Goal: Transaction & Acquisition: Purchase product/service

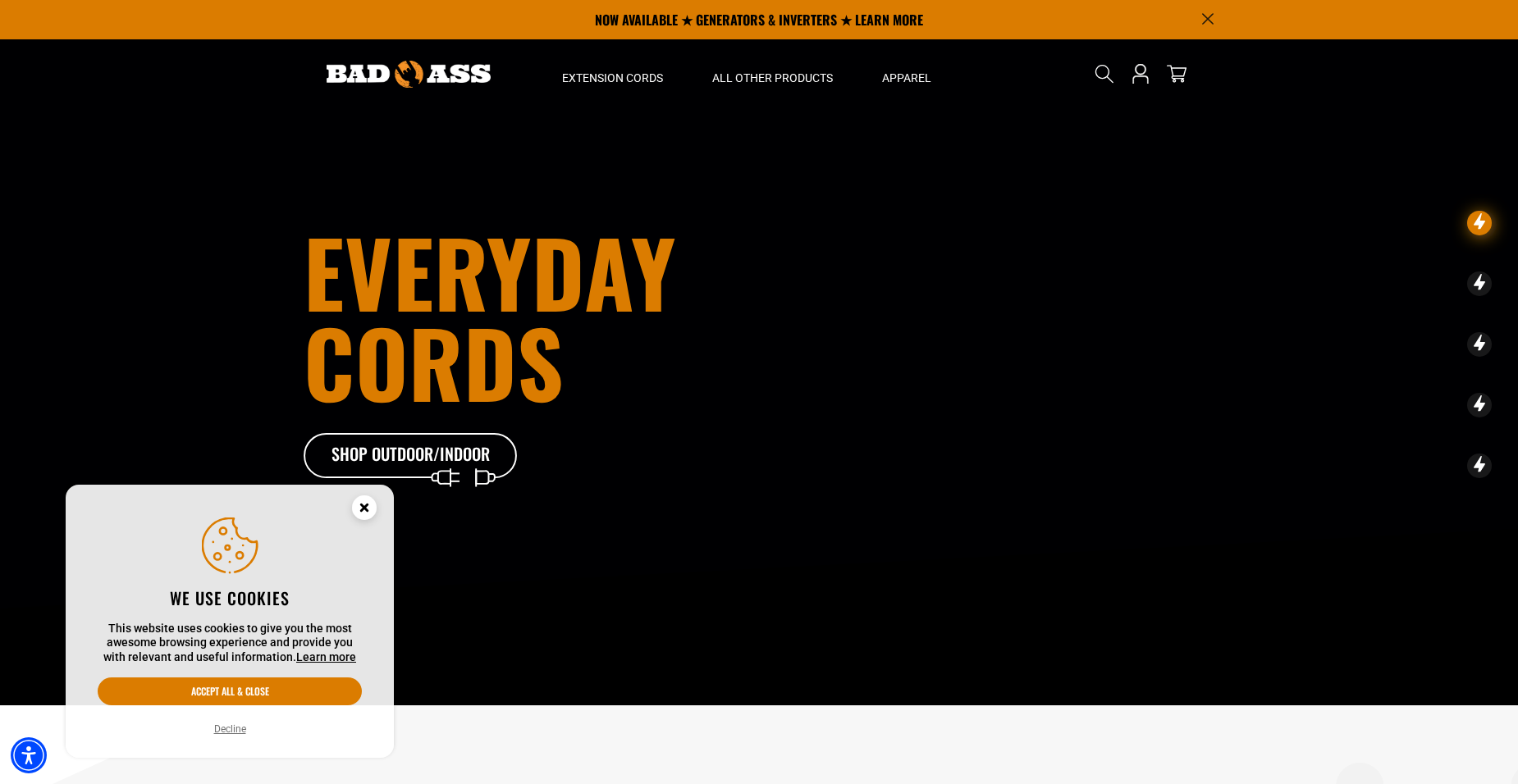
click at [364, 507] on icon "Cookie Consent" at bounding box center [364, 507] width 6 height 6
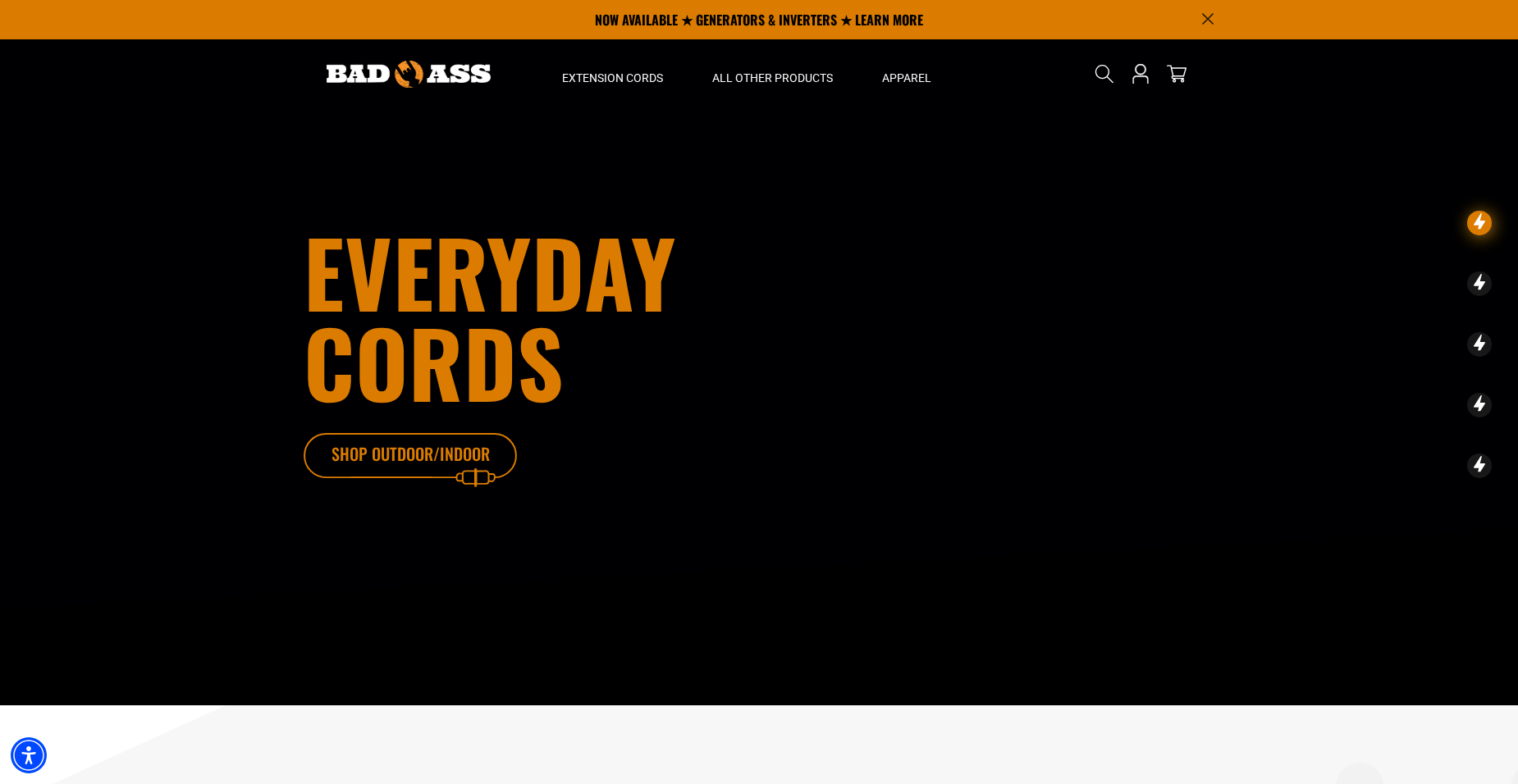
click at [411, 450] on icon at bounding box center [435, 460] width 213 height 54
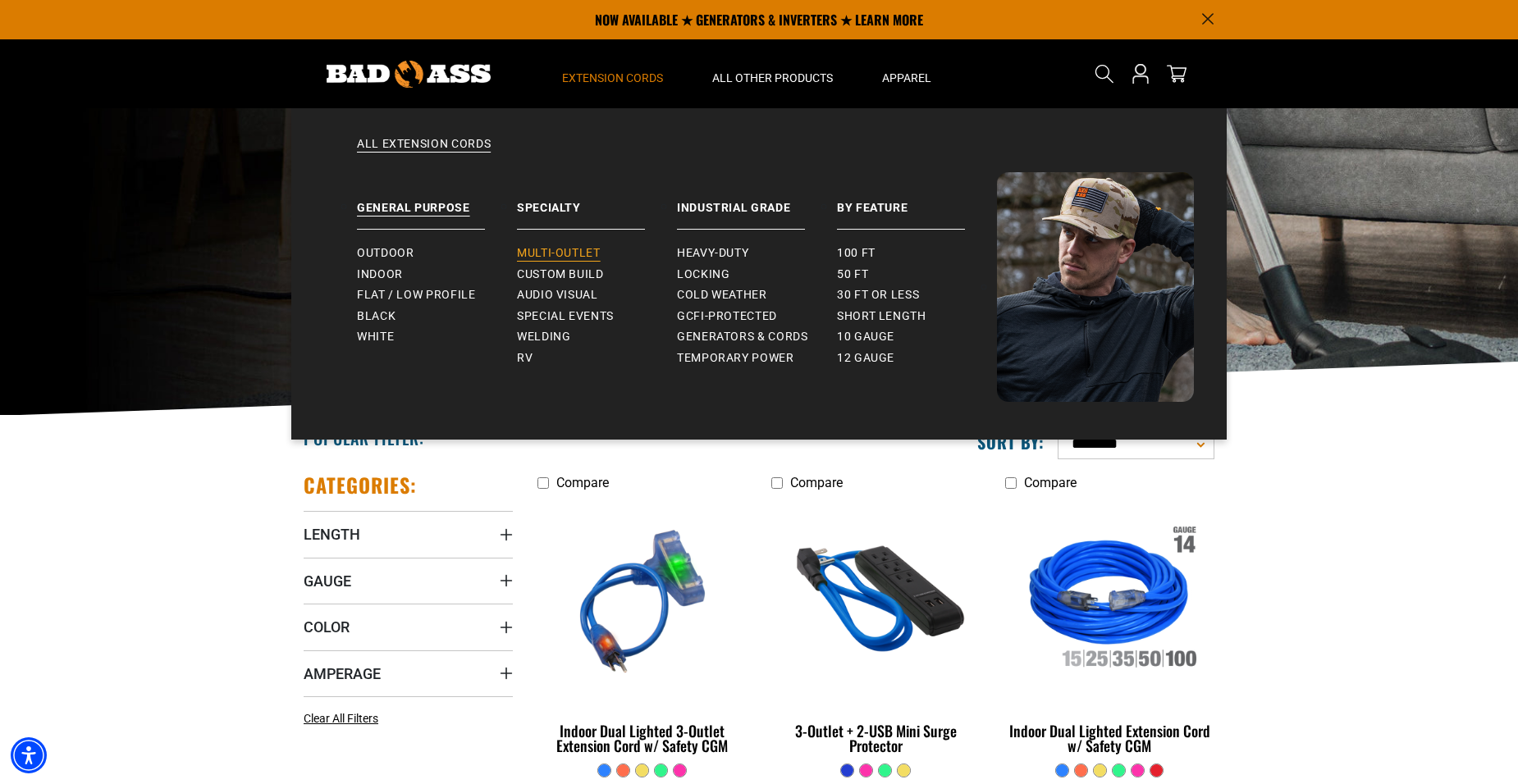
click at [586, 253] on span "Multi-Outlet" at bounding box center [558, 253] width 84 height 15
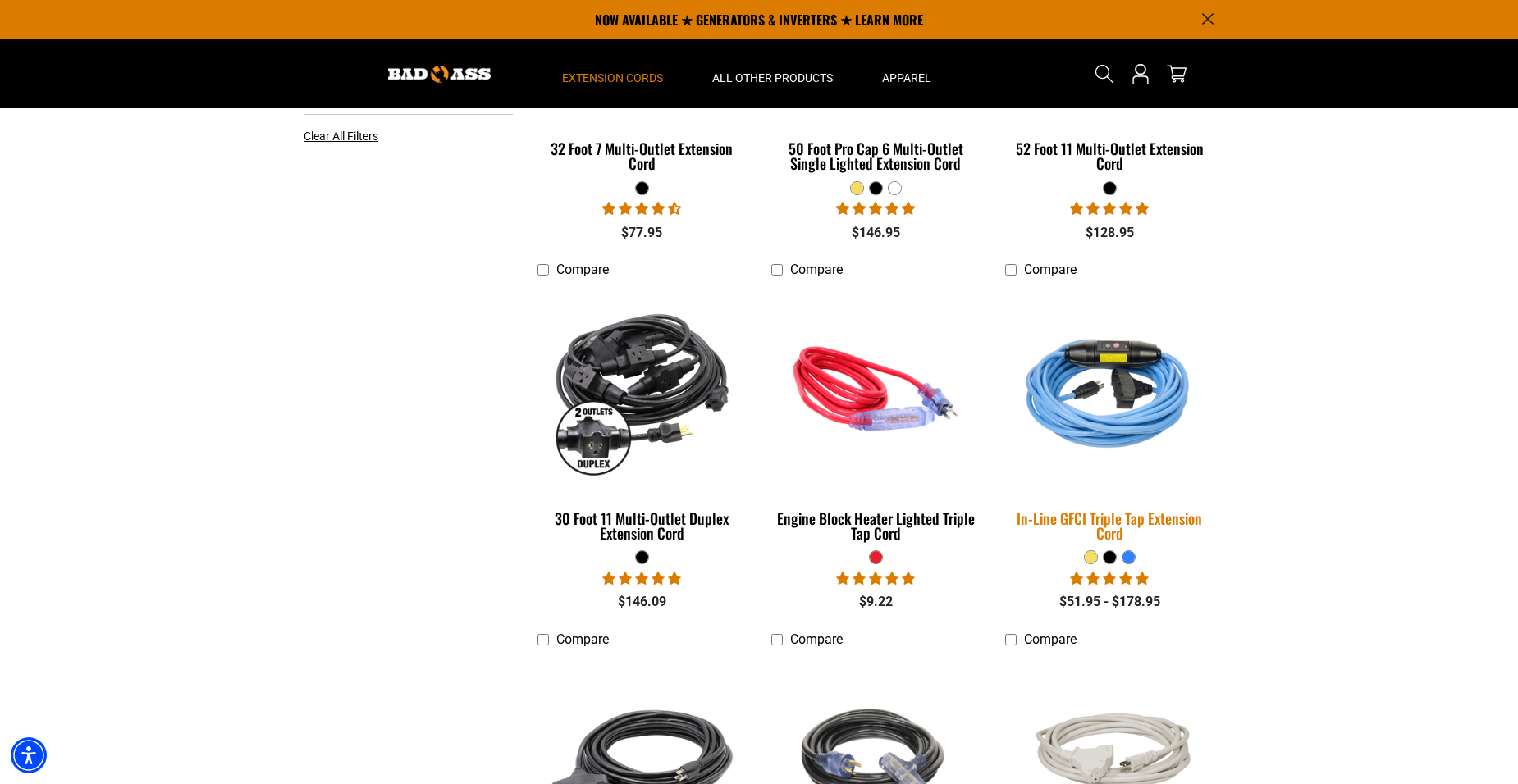
scroll to position [574, 0]
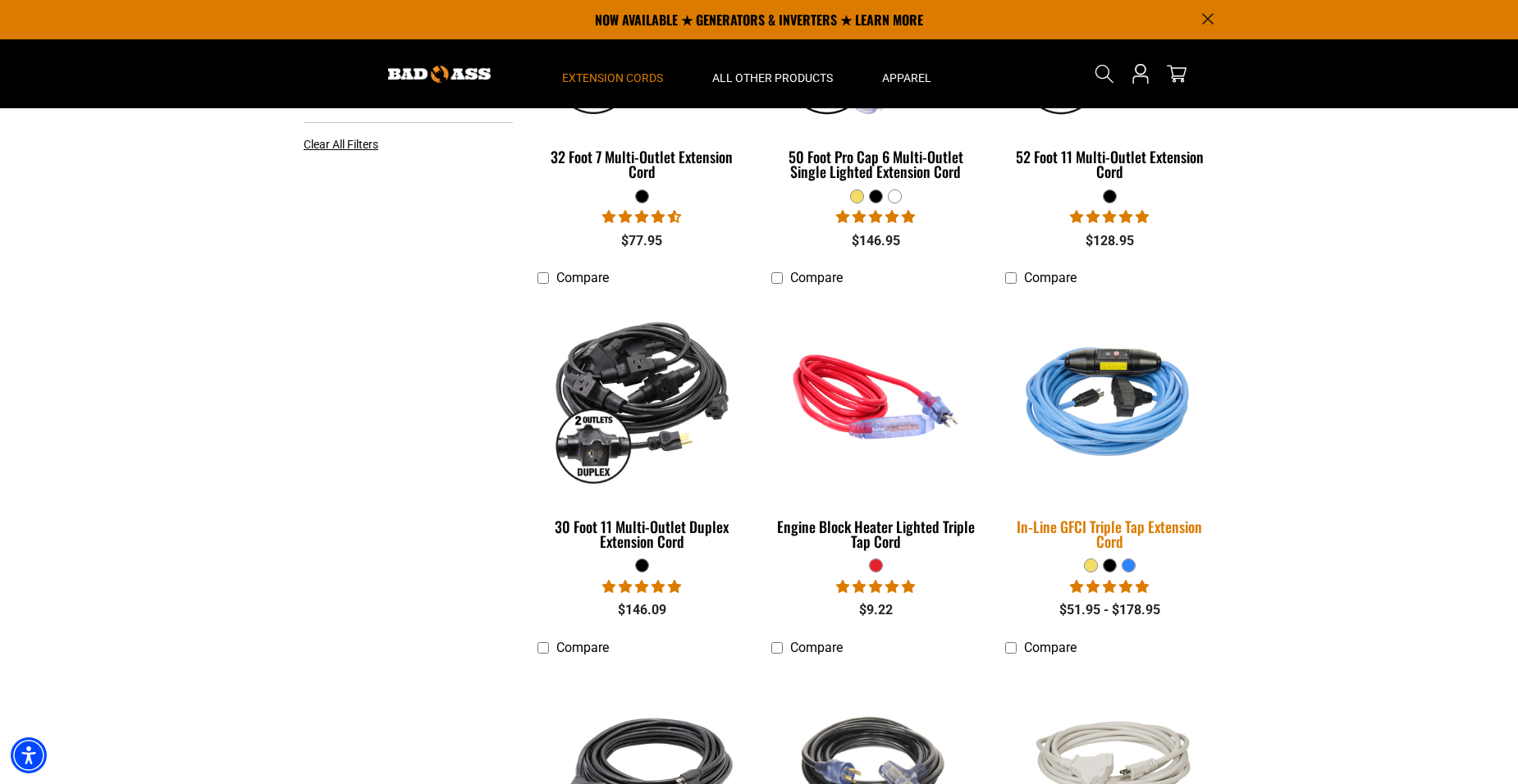
click at [1139, 530] on div "In-Line GFCI Triple Tap Extension Cord" at bounding box center [1110, 534] width 209 height 29
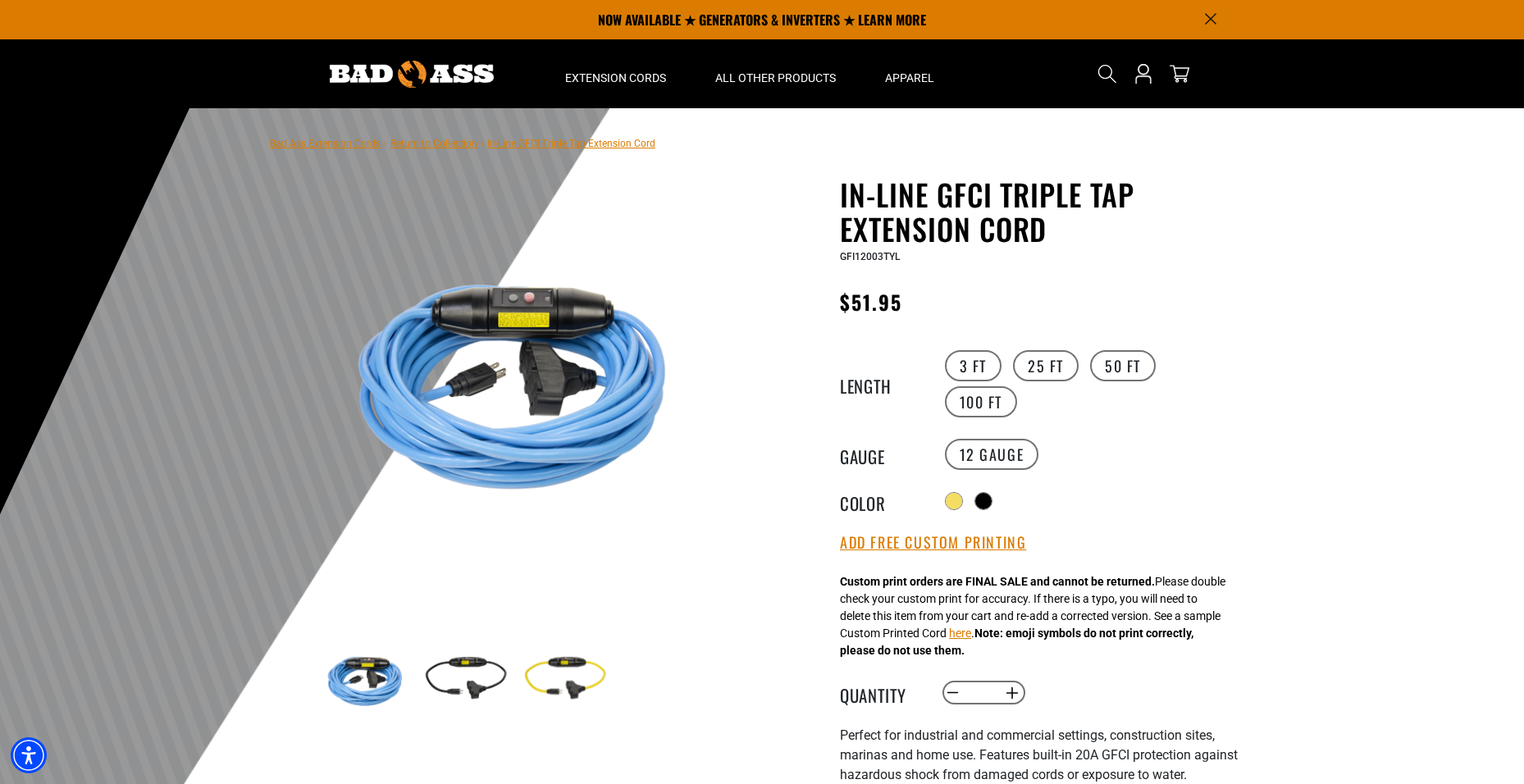
click at [577, 317] on img at bounding box center [516, 378] width 395 height 395
click at [576, 678] on img at bounding box center [564, 679] width 95 height 95
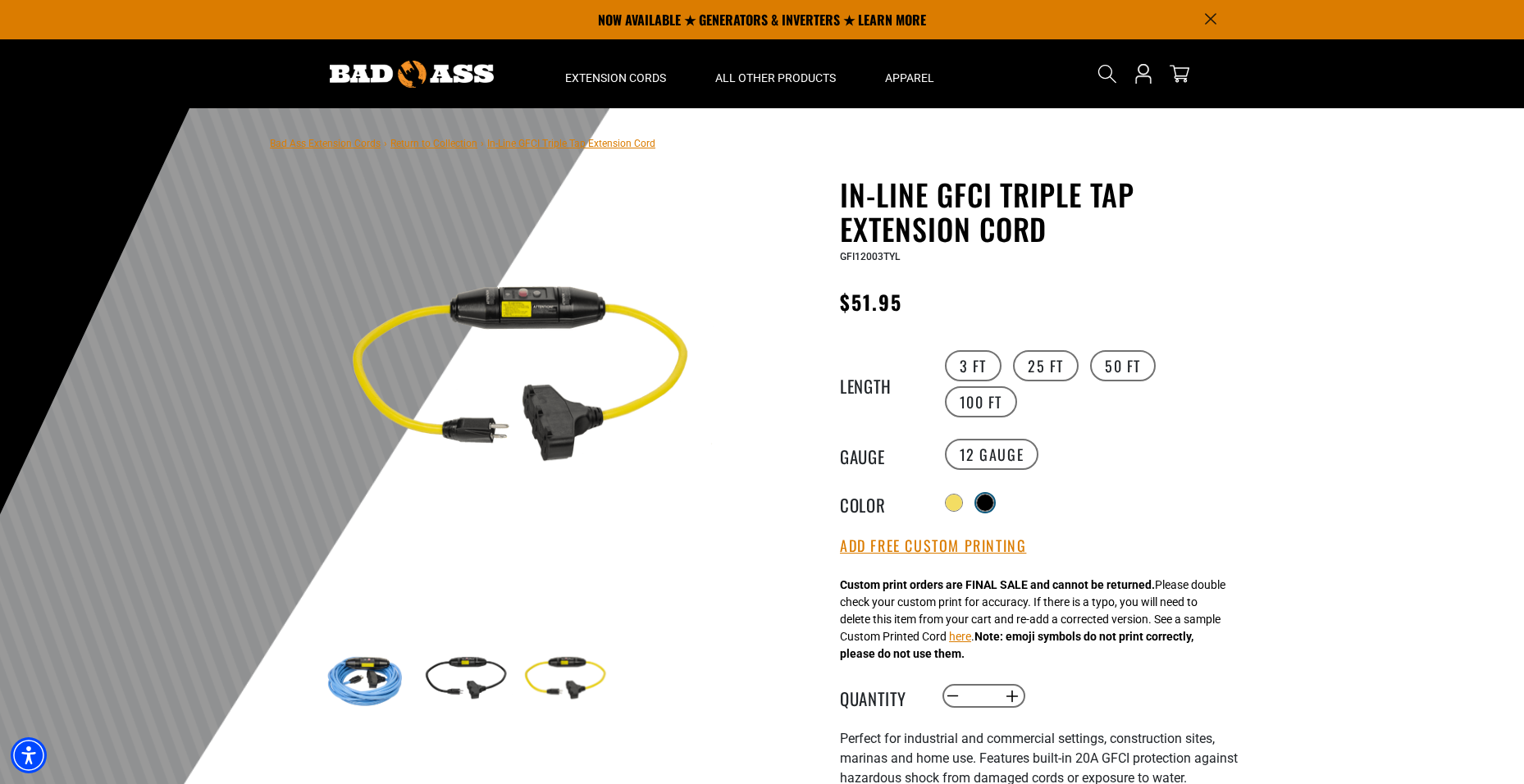
click at [992, 502] on div at bounding box center [984, 503] width 16 height 16
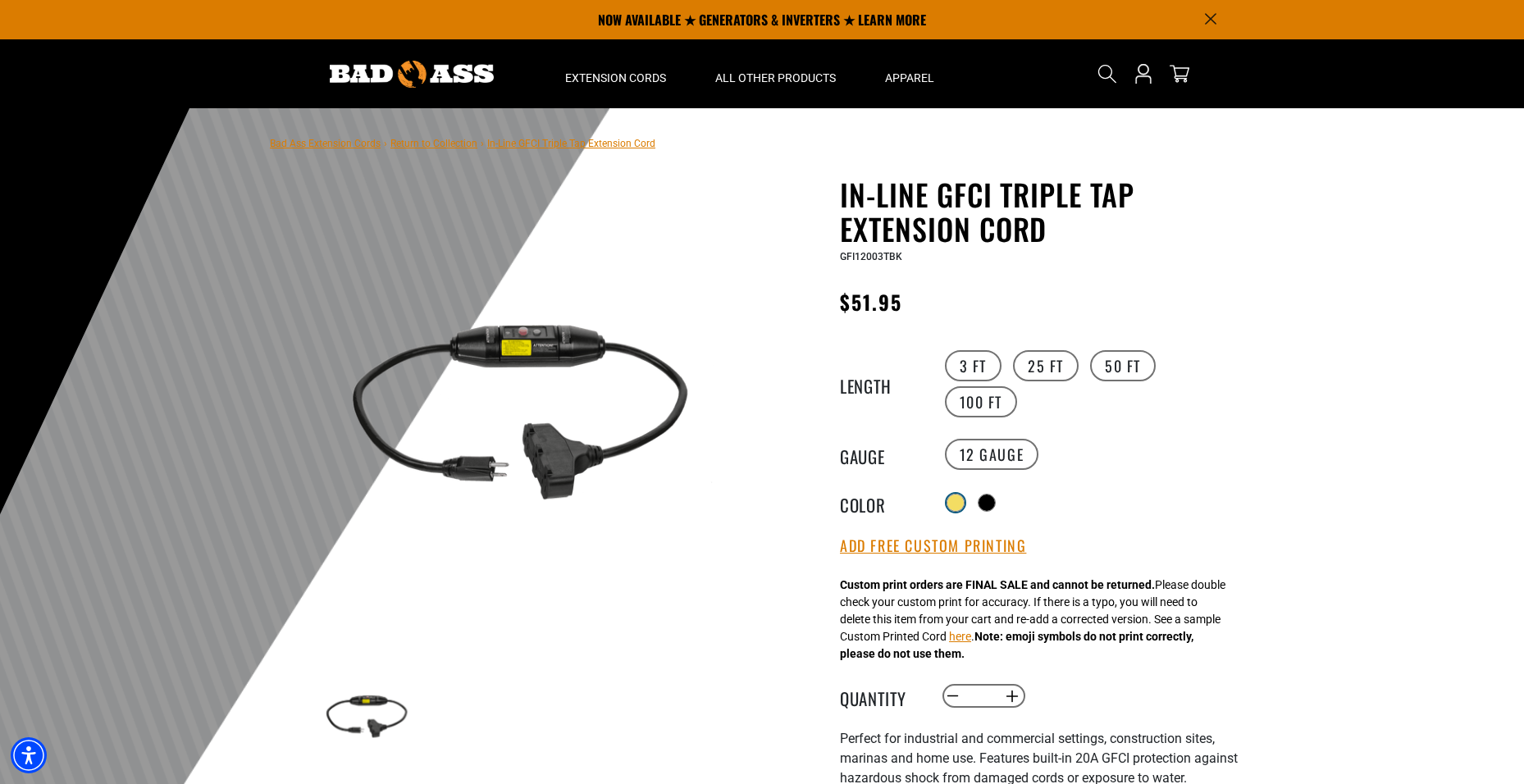
click at [955, 499] on div at bounding box center [955, 503] width 16 height 16
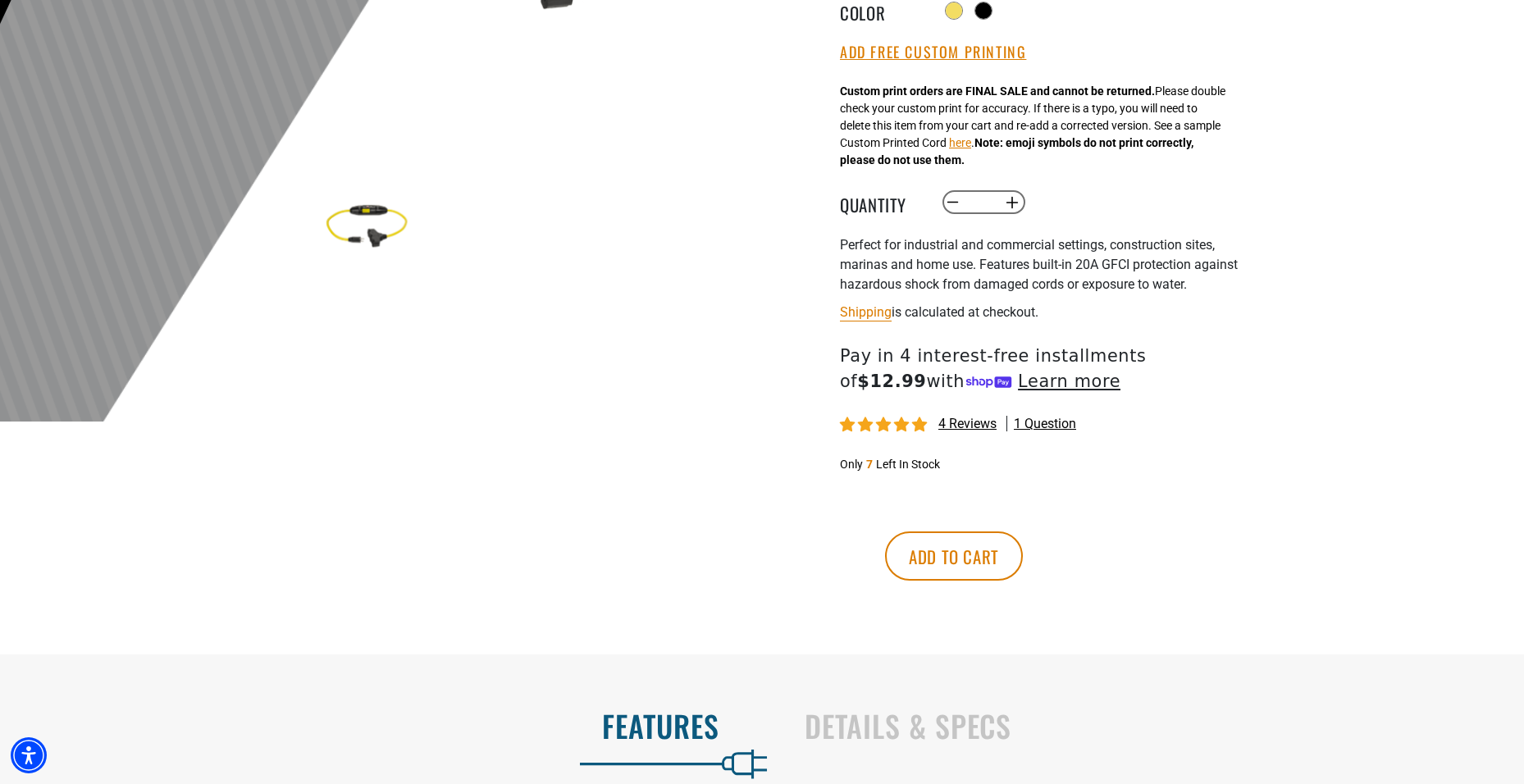
scroll to position [492, 0]
click at [1022, 560] on button "Add to cart" at bounding box center [954, 554] width 138 height 49
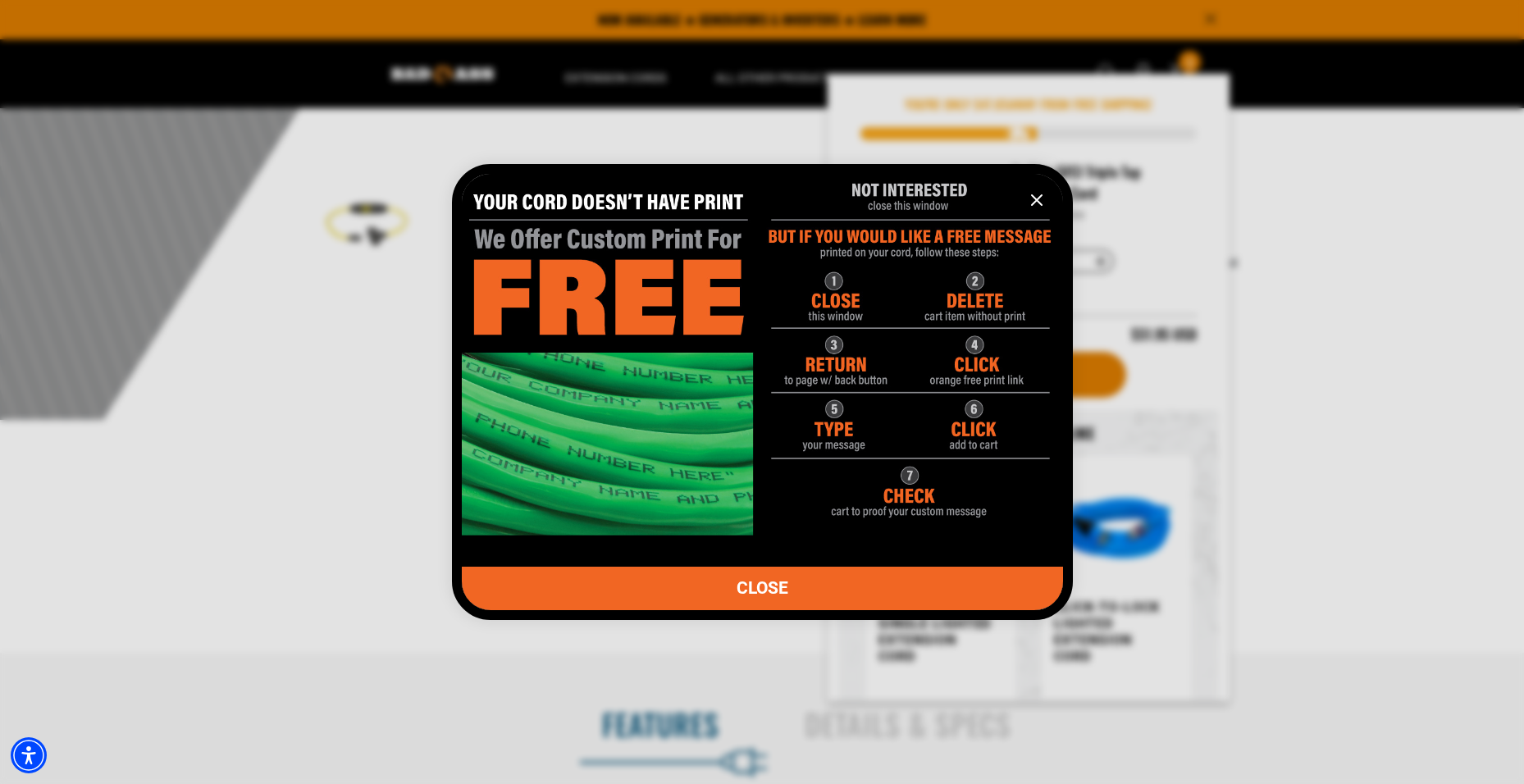
click at [811, 582] on link "CLOSE" at bounding box center [762, 588] width 601 height 43
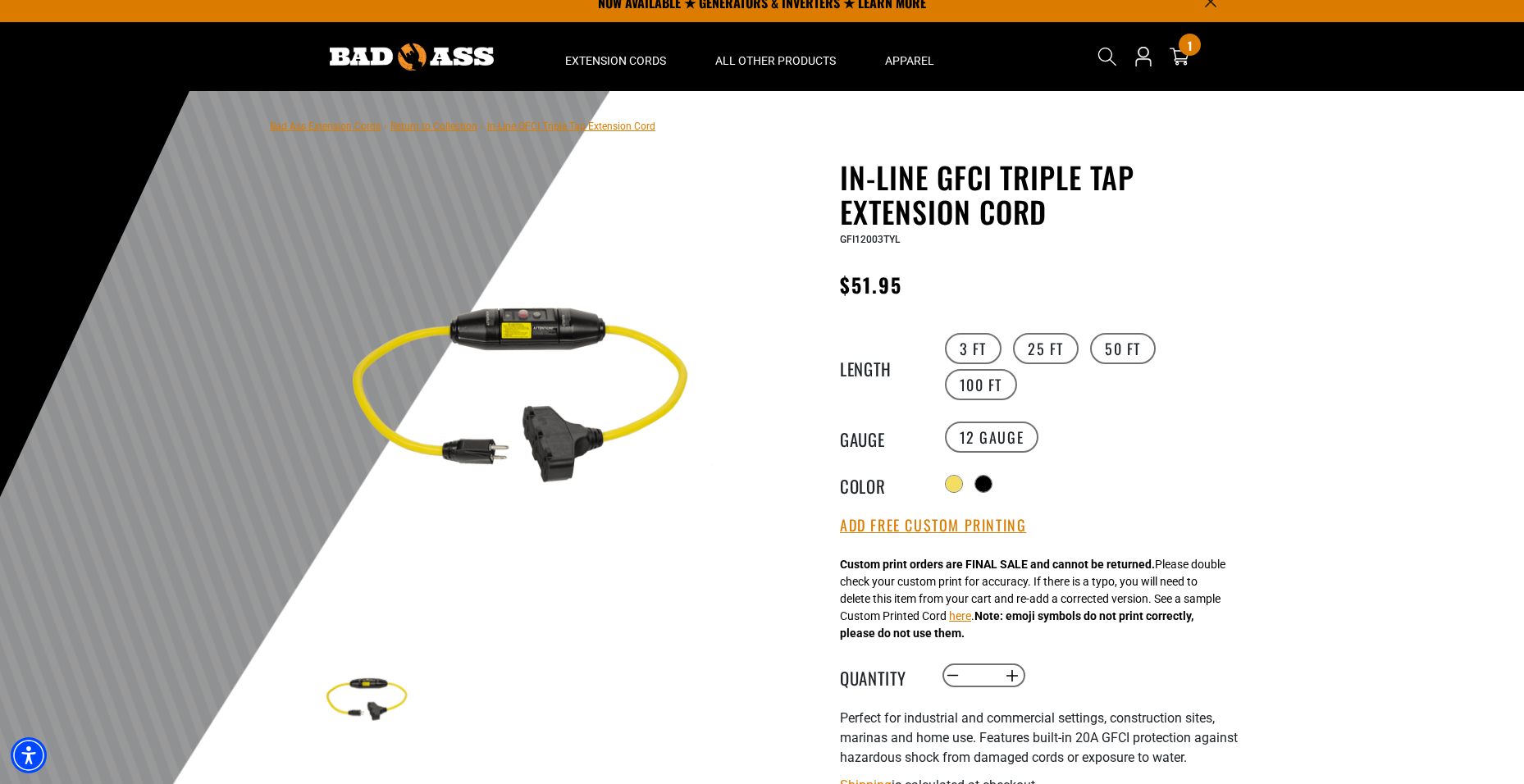
scroll to position [0, 0]
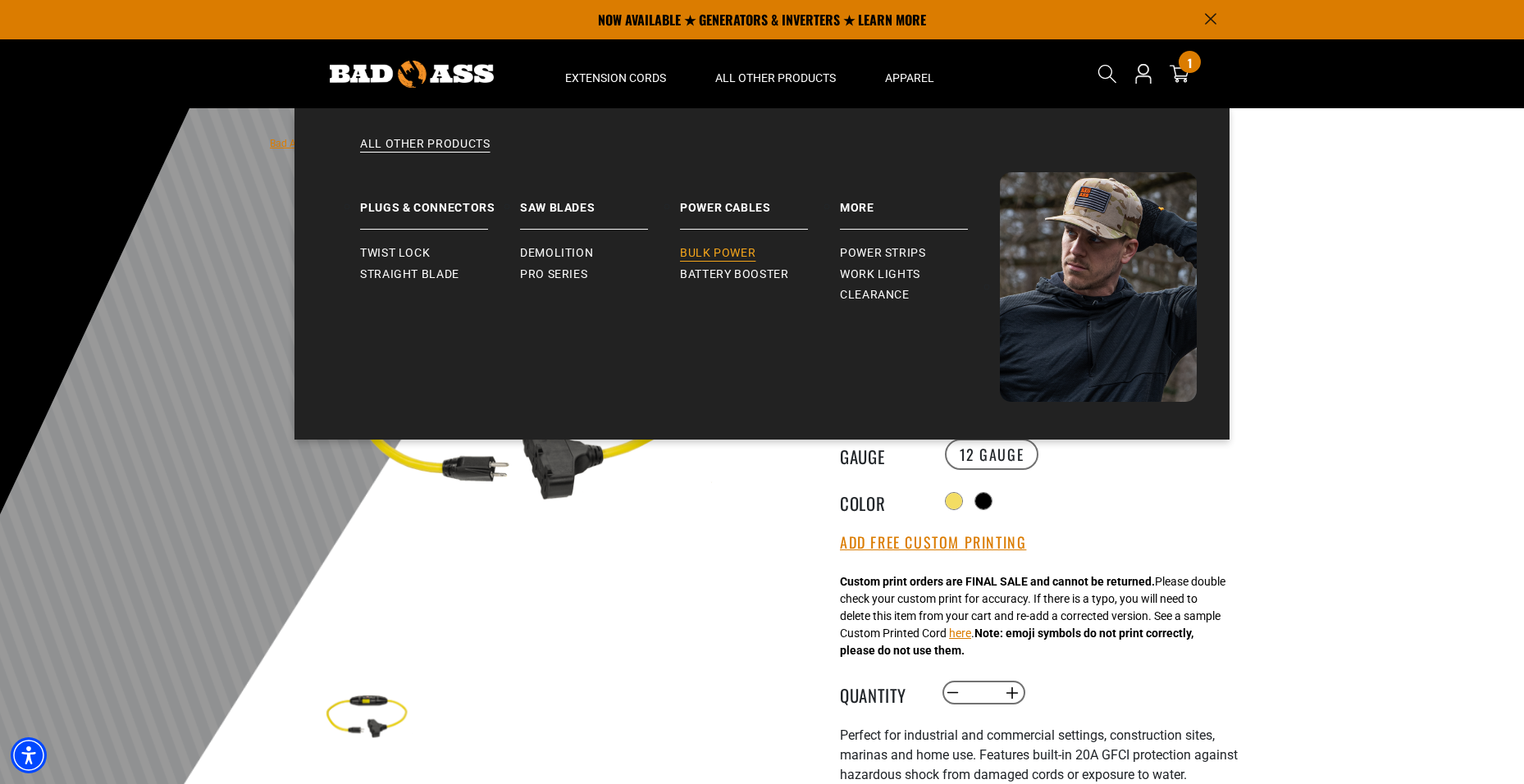
click at [749, 248] on span "Bulk Power" at bounding box center [717, 253] width 75 height 15
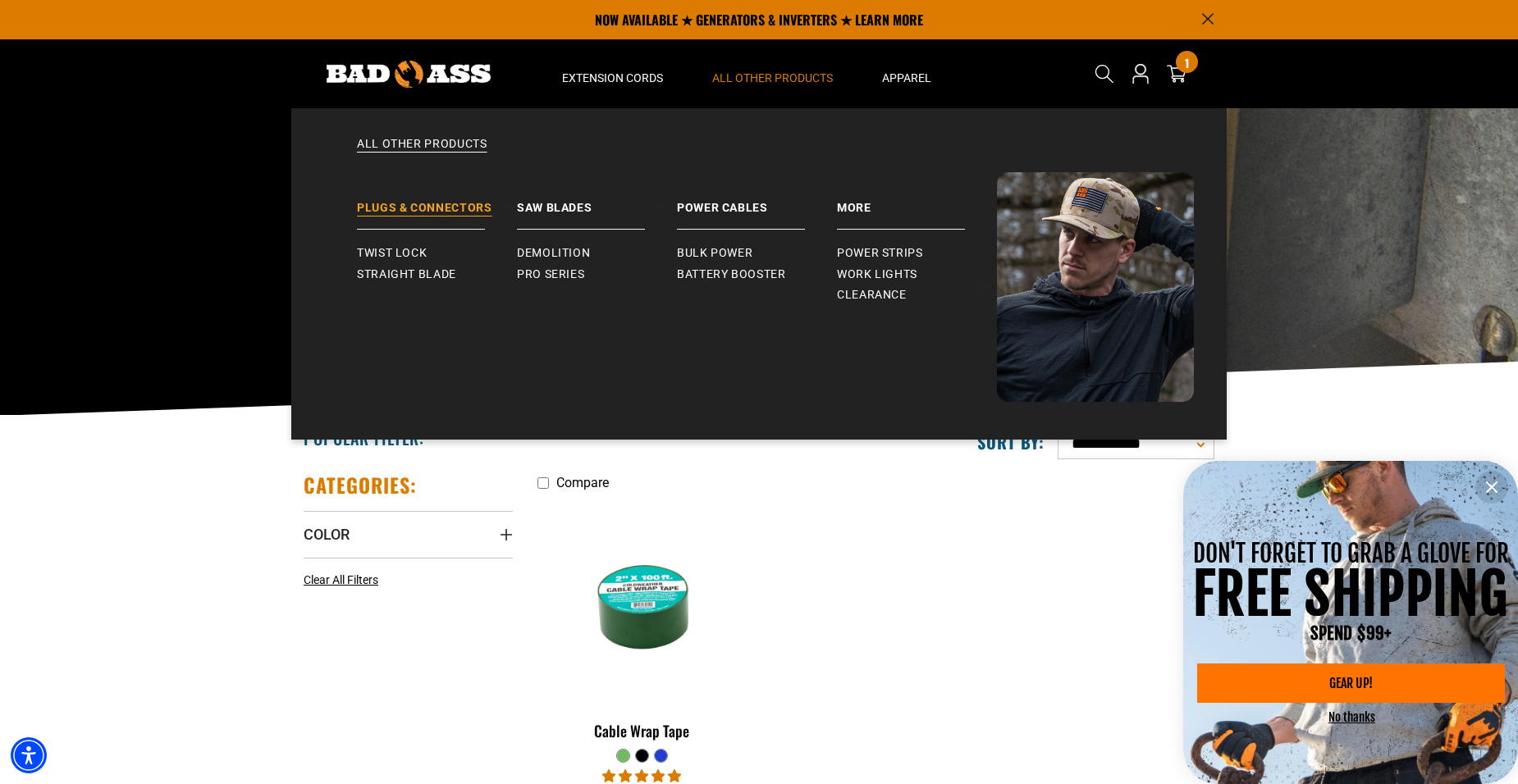
click at [426, 206] on link "Plugs & Connectors" at bounding box center [436, 200] width 160 height 57
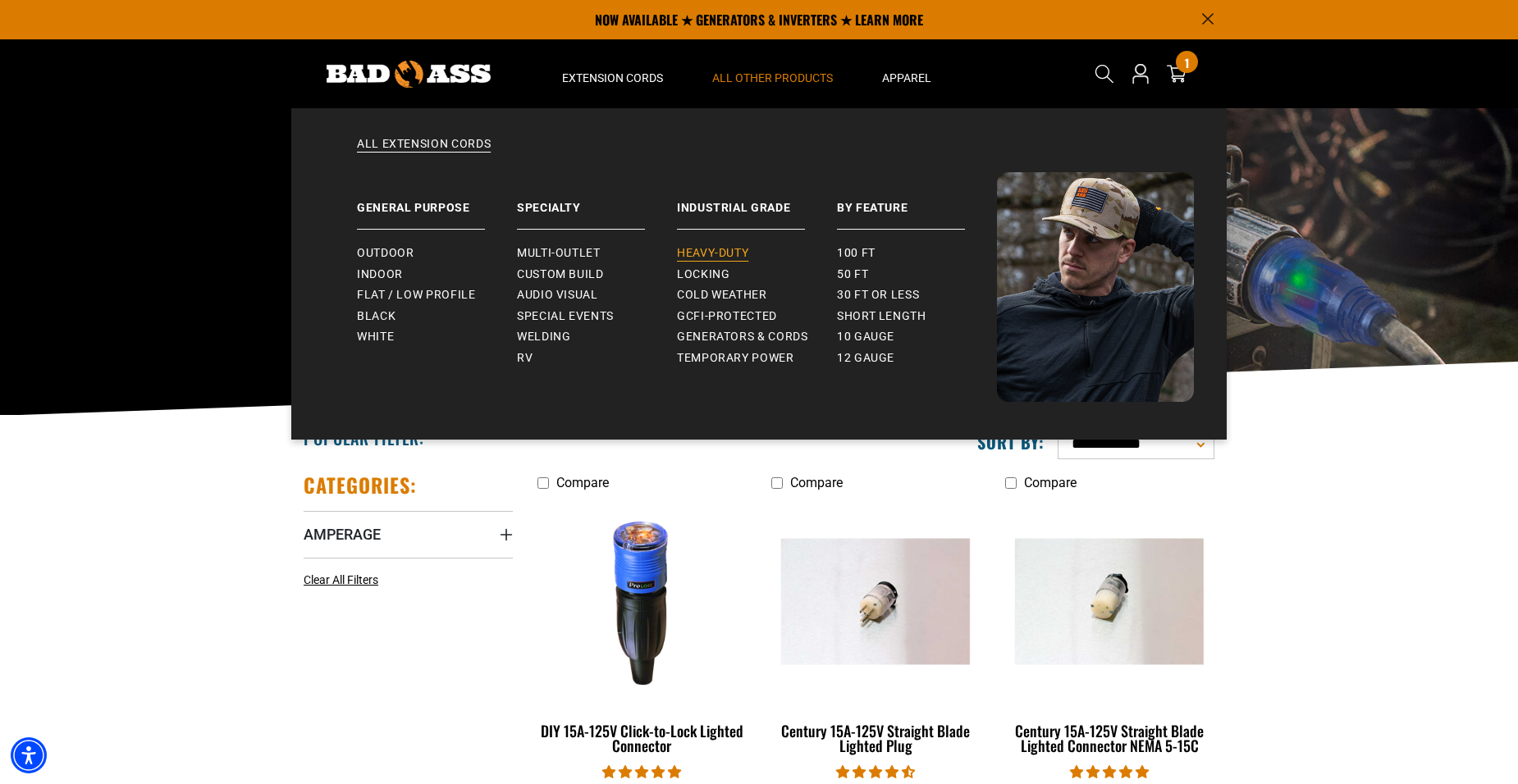
click at [708, 246] on span "Heavy-Duty" at bounding box center [713, 253] width 72 height 15
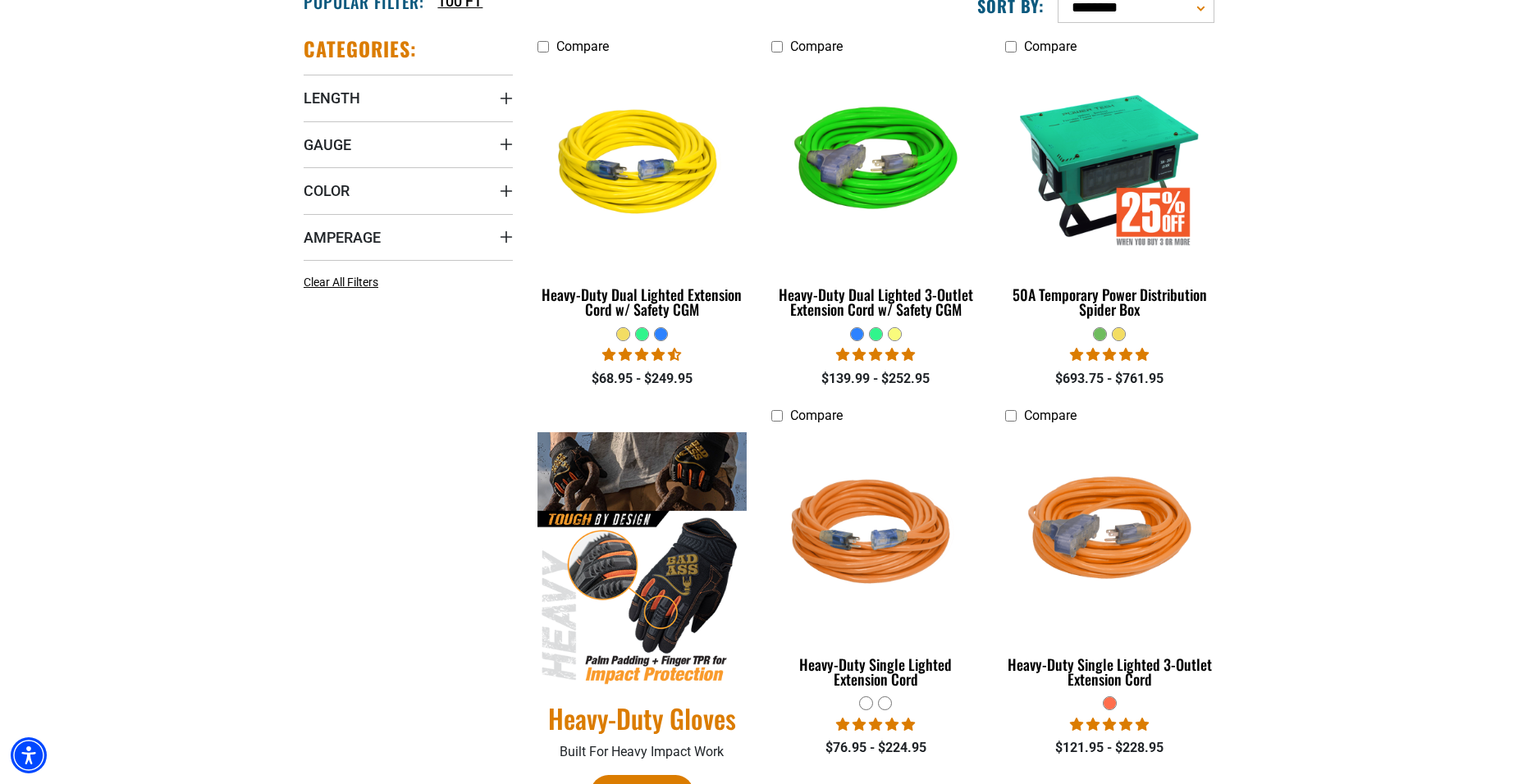
scroll to position [492, 0]
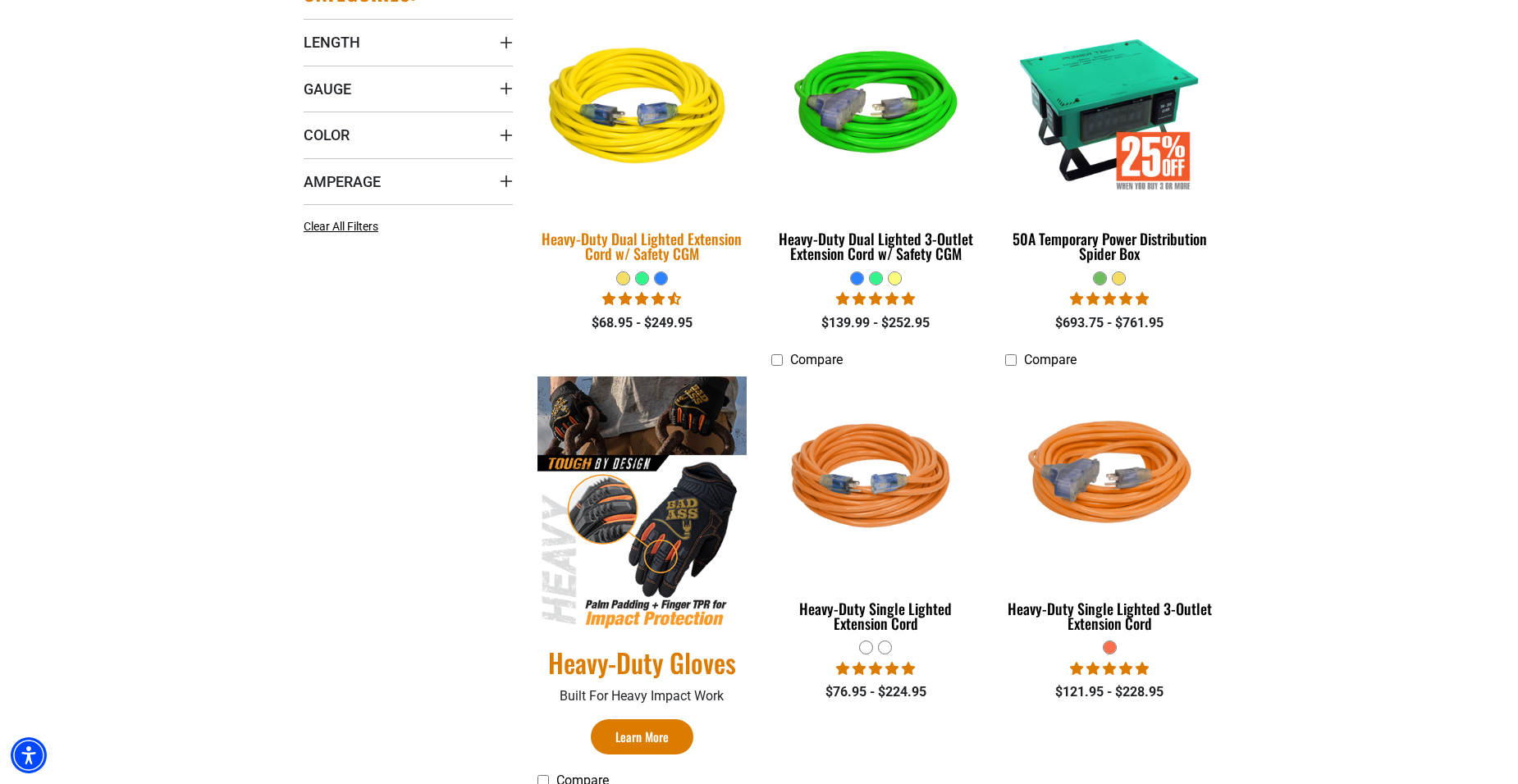
click at [663, 234] on div "Heavy-Duty Dual Lighted Extension Cord w/ Safety CGM" at bounding box center [642, 246] width 209 height 29
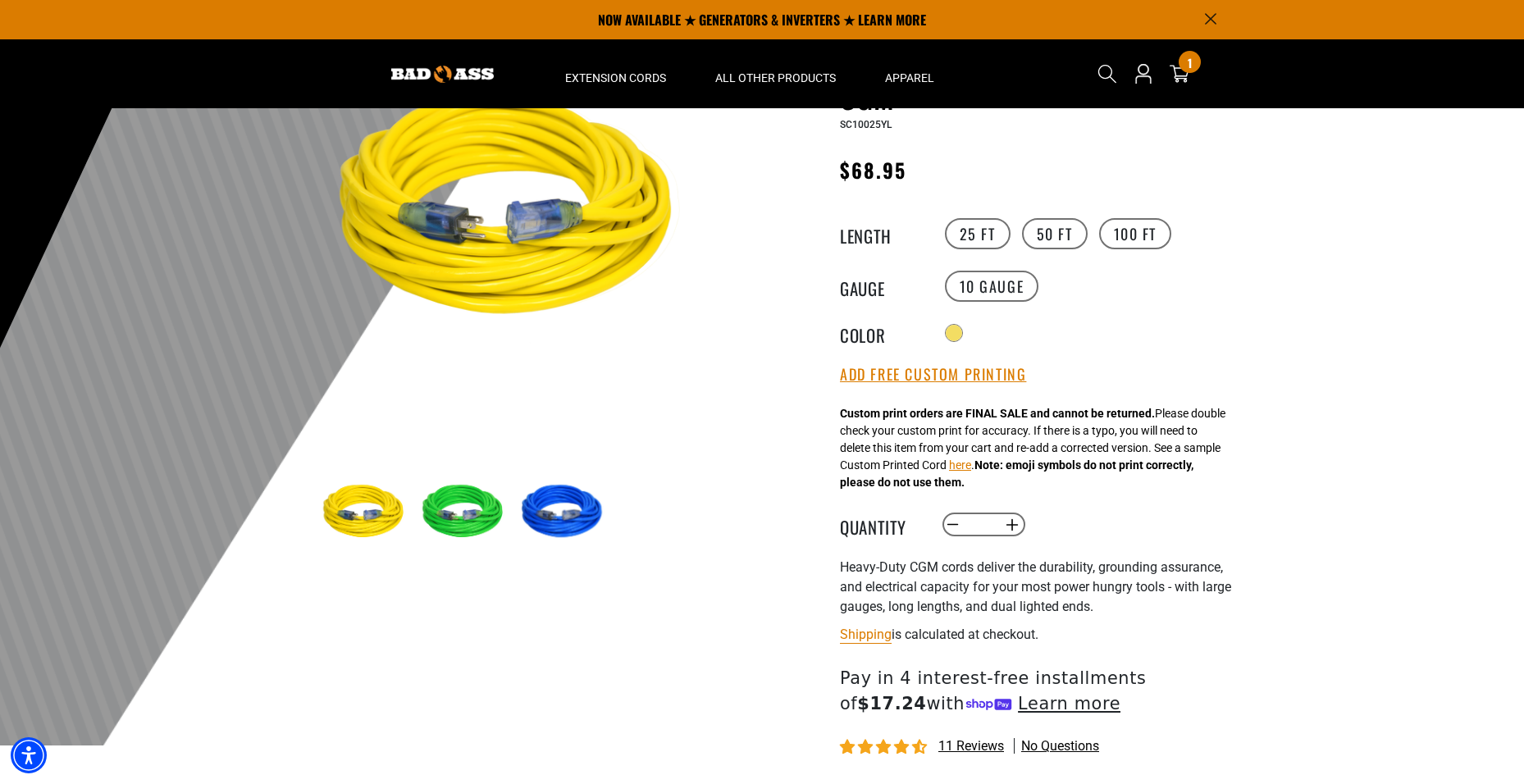
scroll to position [164, 0]
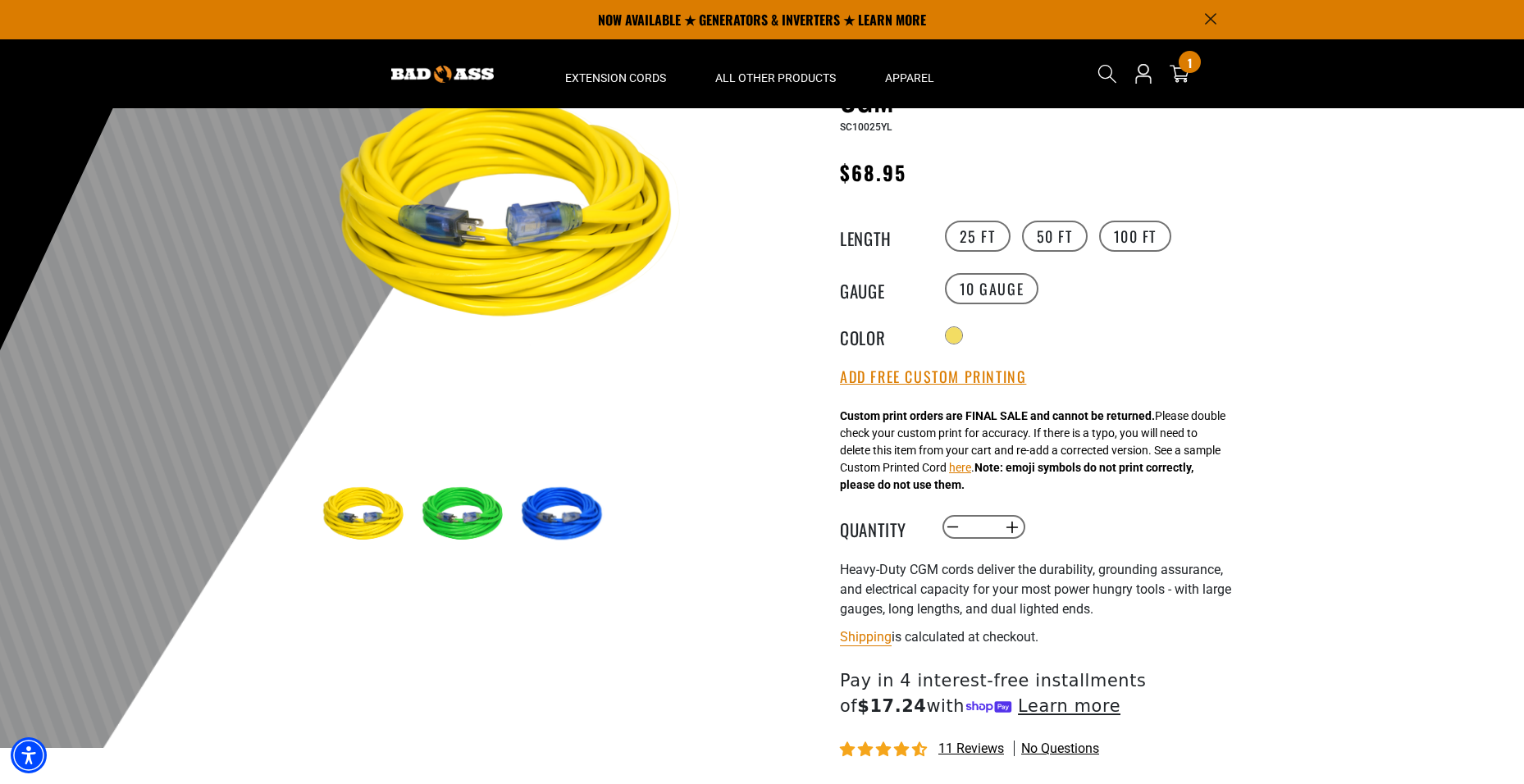
click at [484, 514] on img at bounding box center [465, 515] width 95 height 95
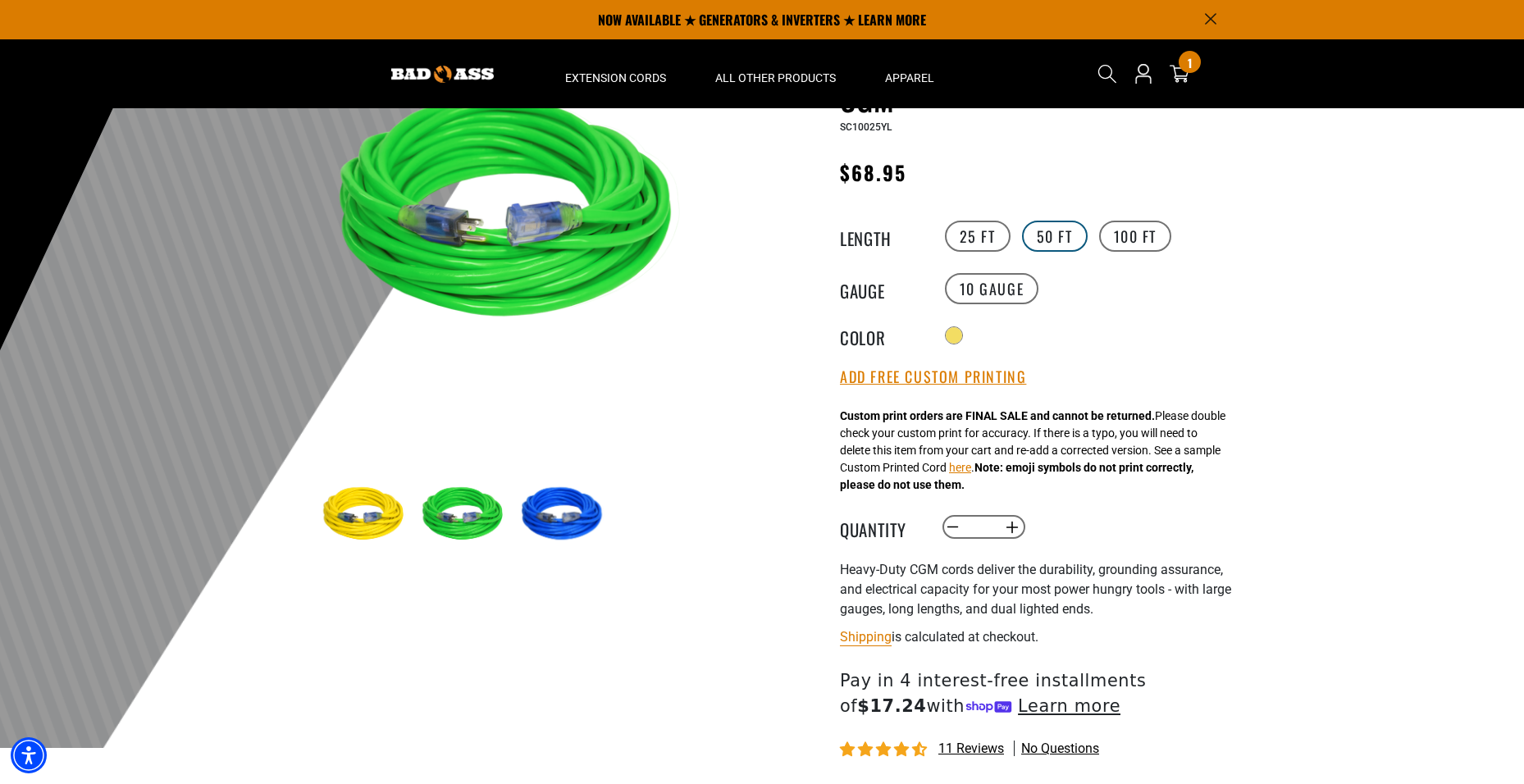
click at [1056, 235] on label "50 FT" at bounding box center [1055, 237] width 66 height 31
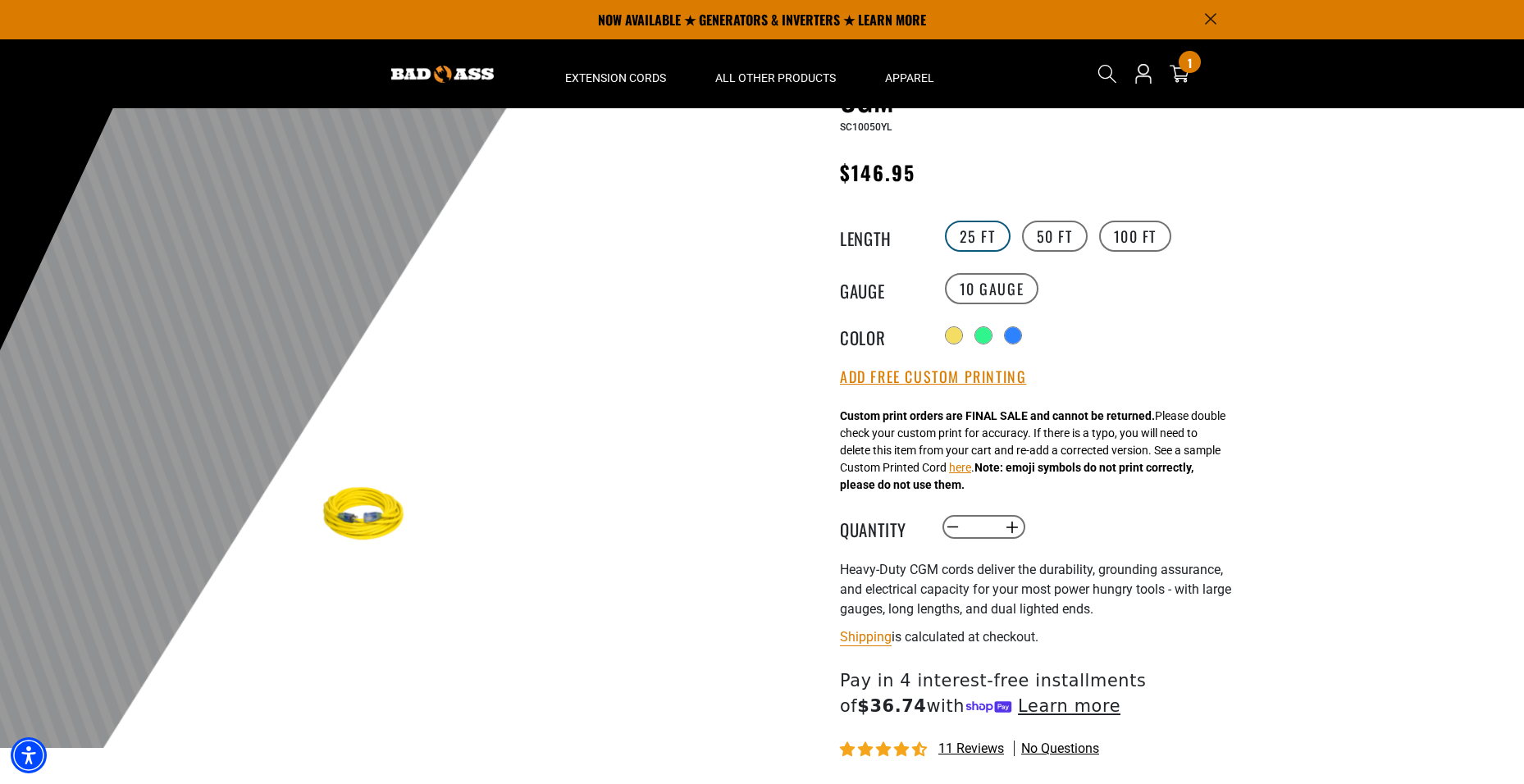
click at [987, 234] on label "25 FT" at bounding box center [977, 237] width 66 height 31
click at [1049, 234] on label "50 FT" at bounding box center [1055, 237] width 66 height 31
click at [1131, 238] on label "100 FT" at bounding box center [1135, 237] width 73 height 31
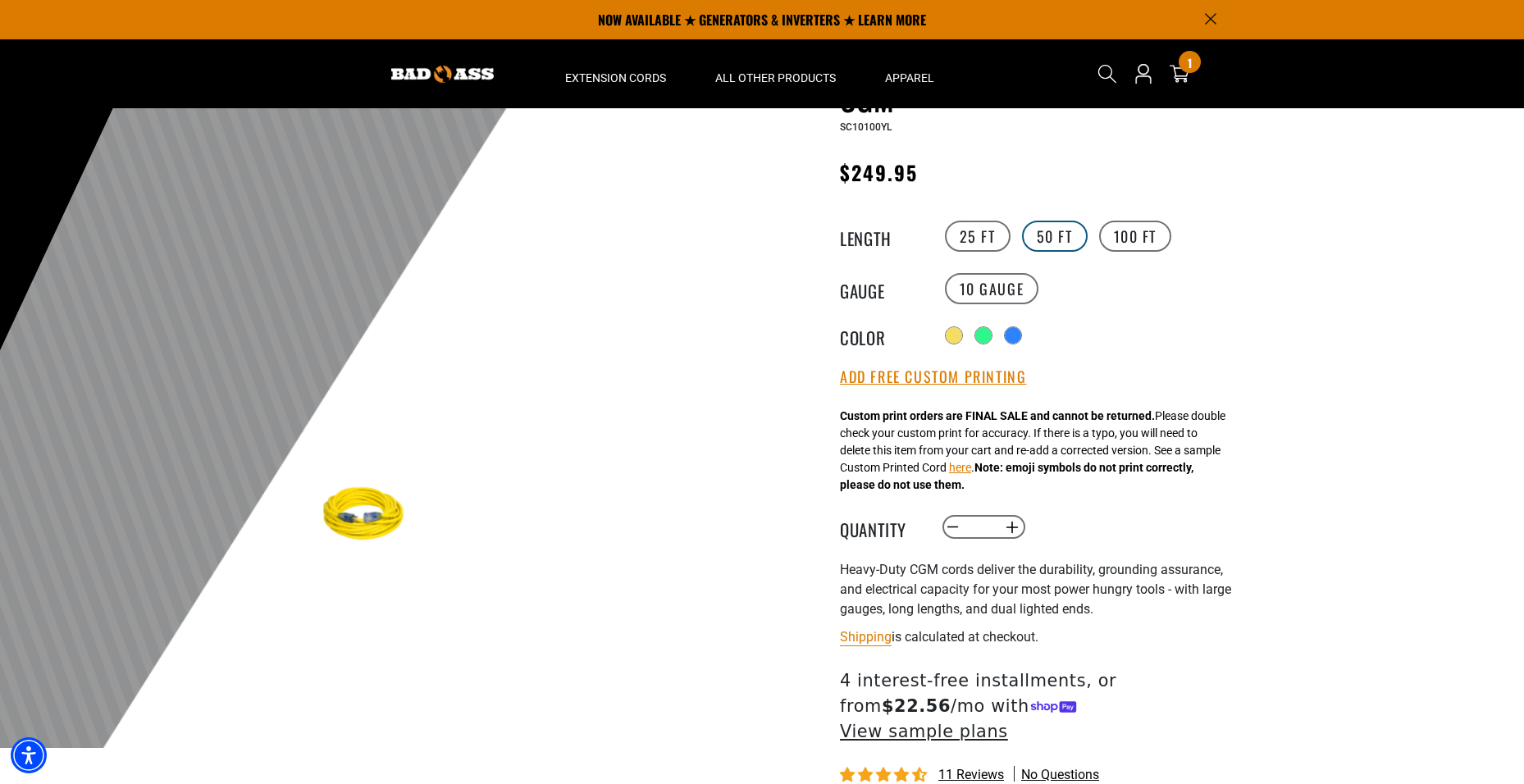
click at [1049, 237] on label "50 FT" at bounding box center [1055, 237] width 66 height 31
